Goal: Find specific page/section: Find specific page/section

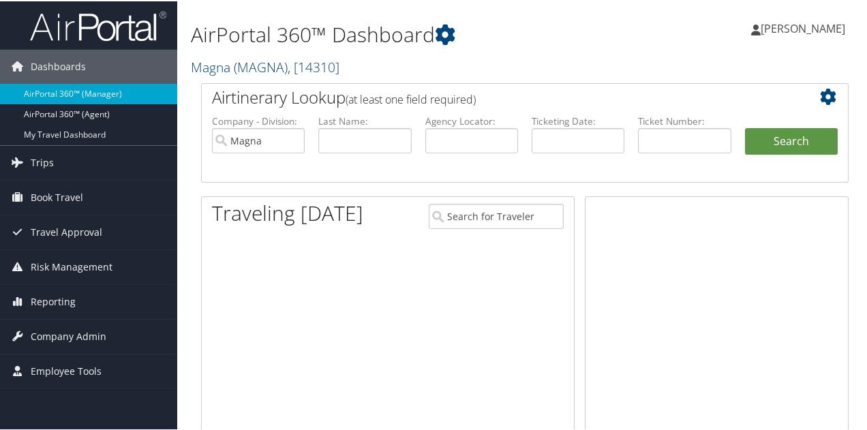
click at [252, 69] on span "( MAGNA )" at bounding box center [261, 66] width 54 height 18
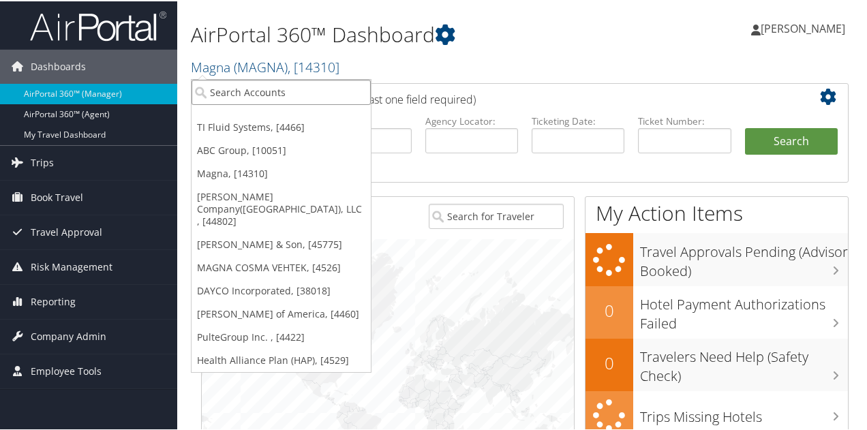
click at [245, 89] on input "search" at bounding box center [281, 90] width 179 height 25
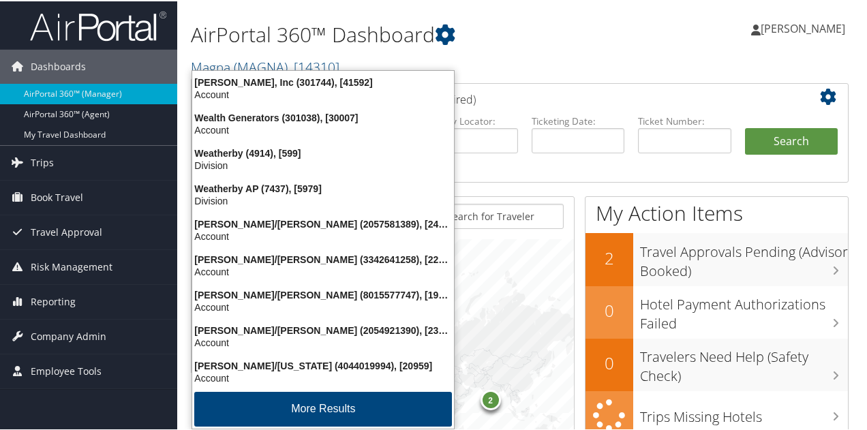
type input "webasto"
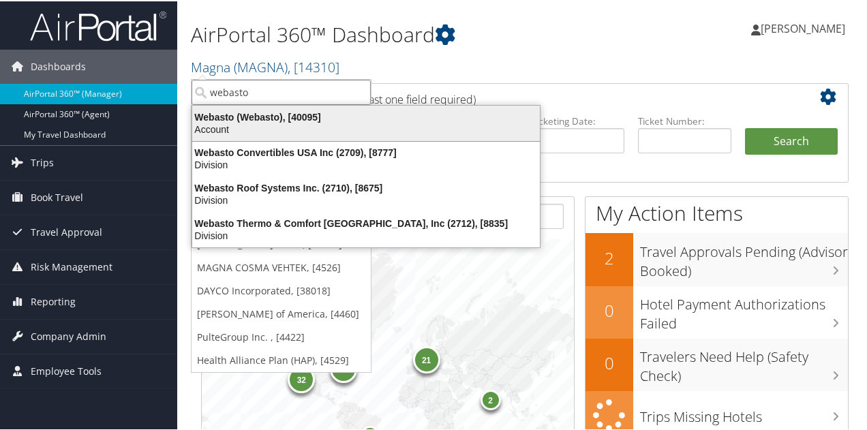
click at [236, 122] on div "Account" at bounding box center [366, 128] width 364 height 12
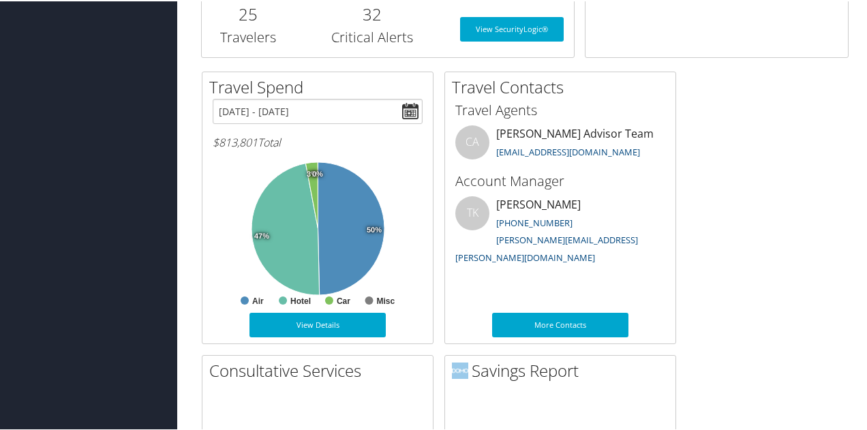
scroll to position [545, 0]
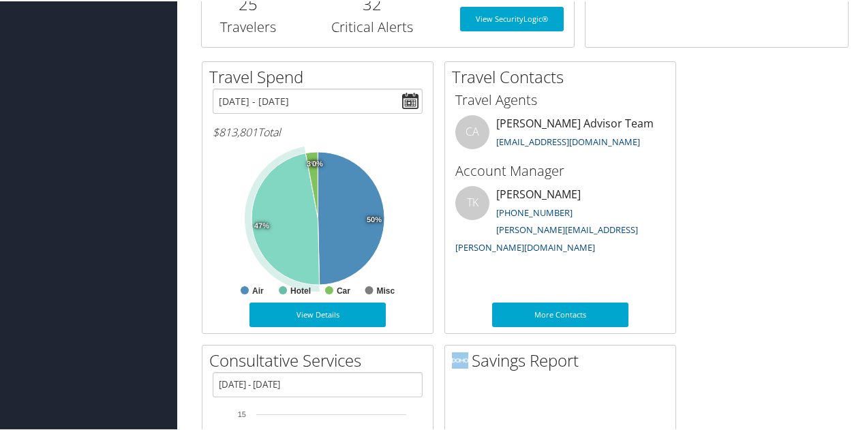
click at [301, 236] on icon at bounding box center [286, 218] width 68 height 132
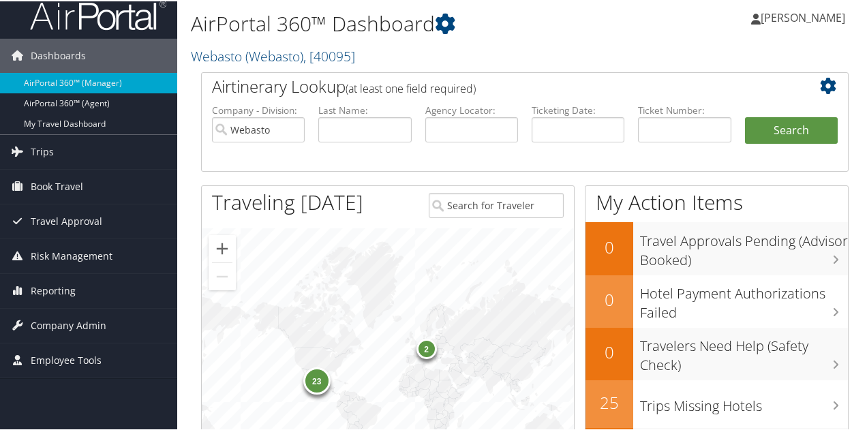
scroll to position [205, 0]
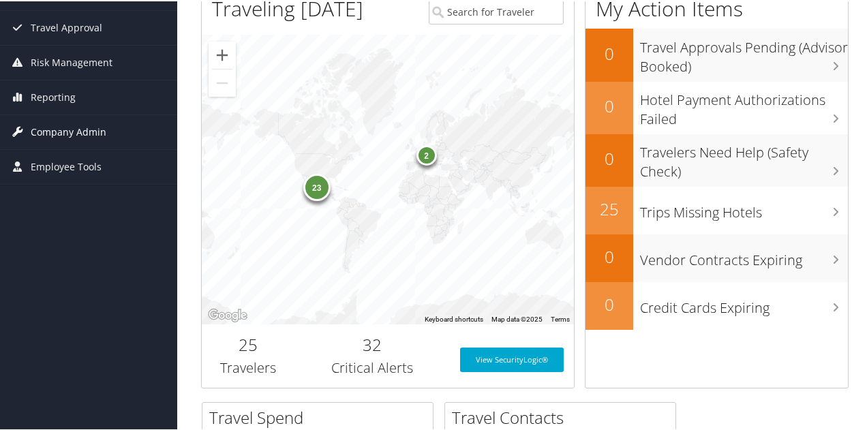
click at [82, 133] on span "Company Admin" at bounding box center [69, 131] width 76 height 34
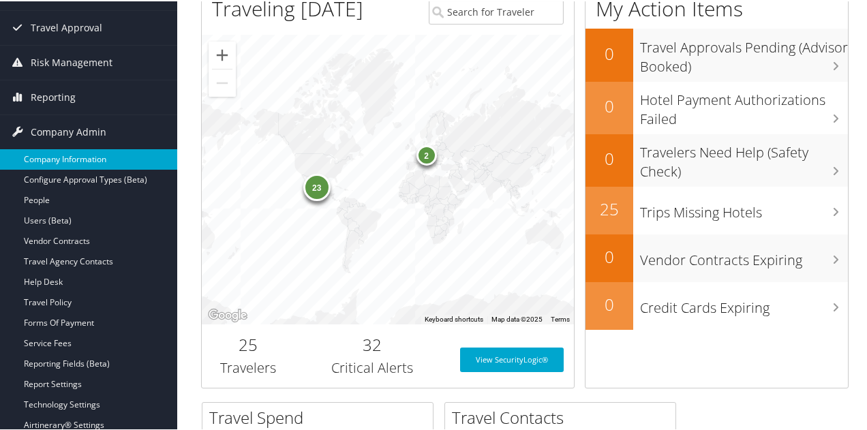
click at [72, 153] on link "Company Information" at bounding box center [88, 158] width 177 height 20
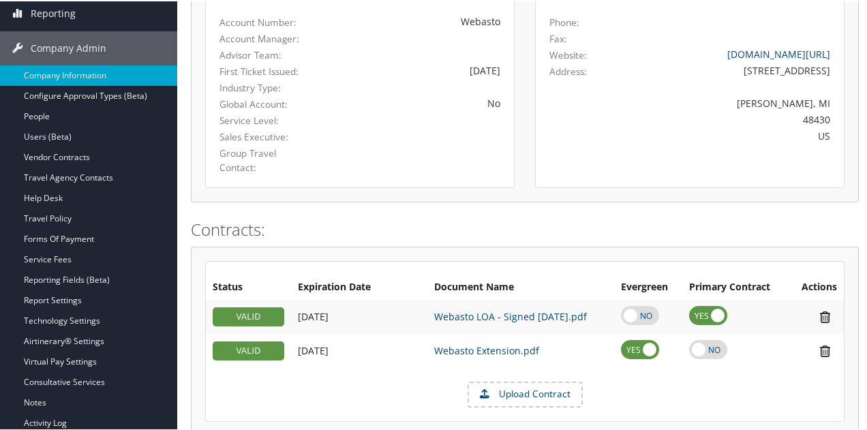
scroll to position [273, 0]
